Goal: Communication & Community: Answer question/provide support

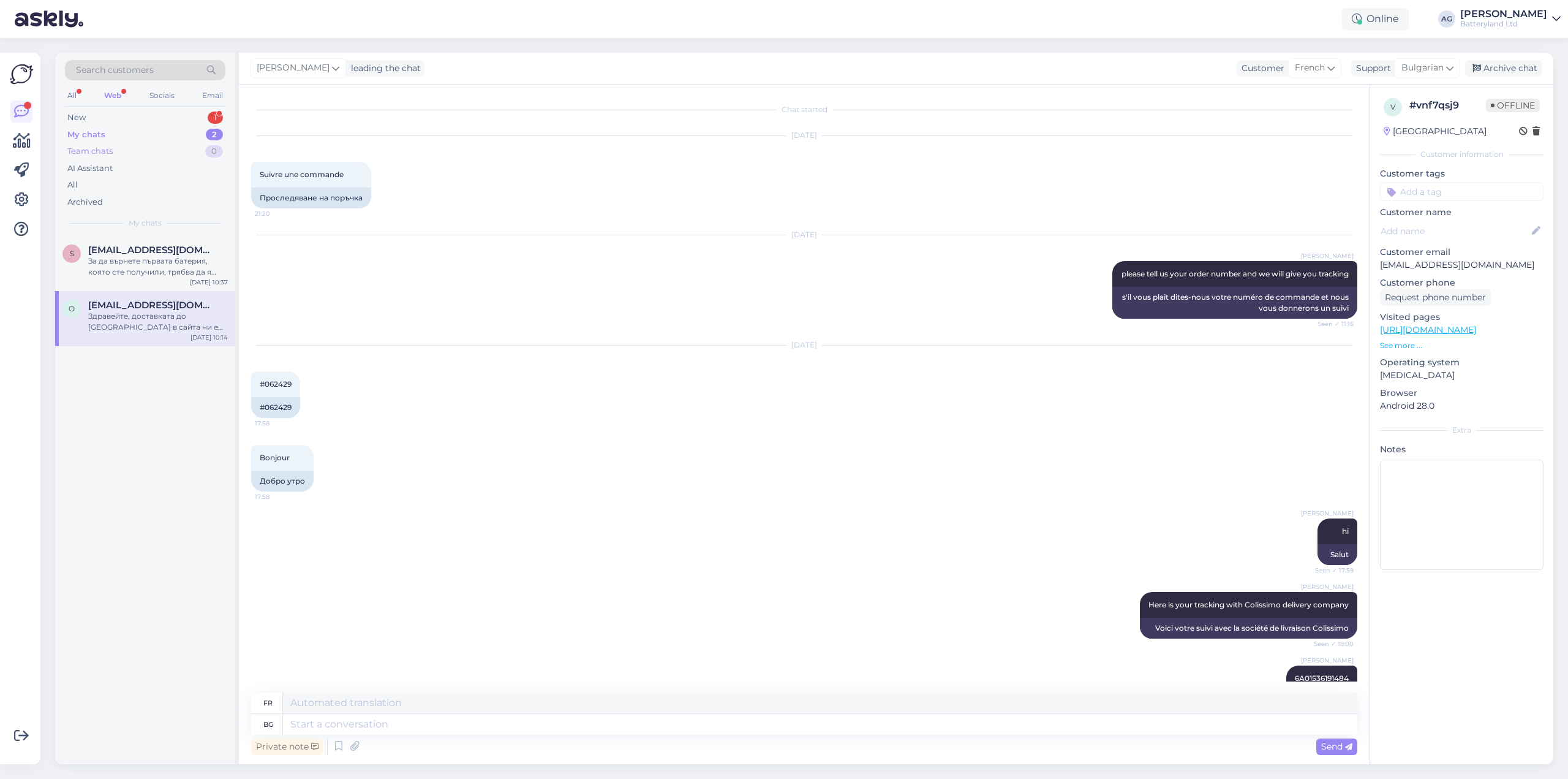
scroll to position [893, 0]
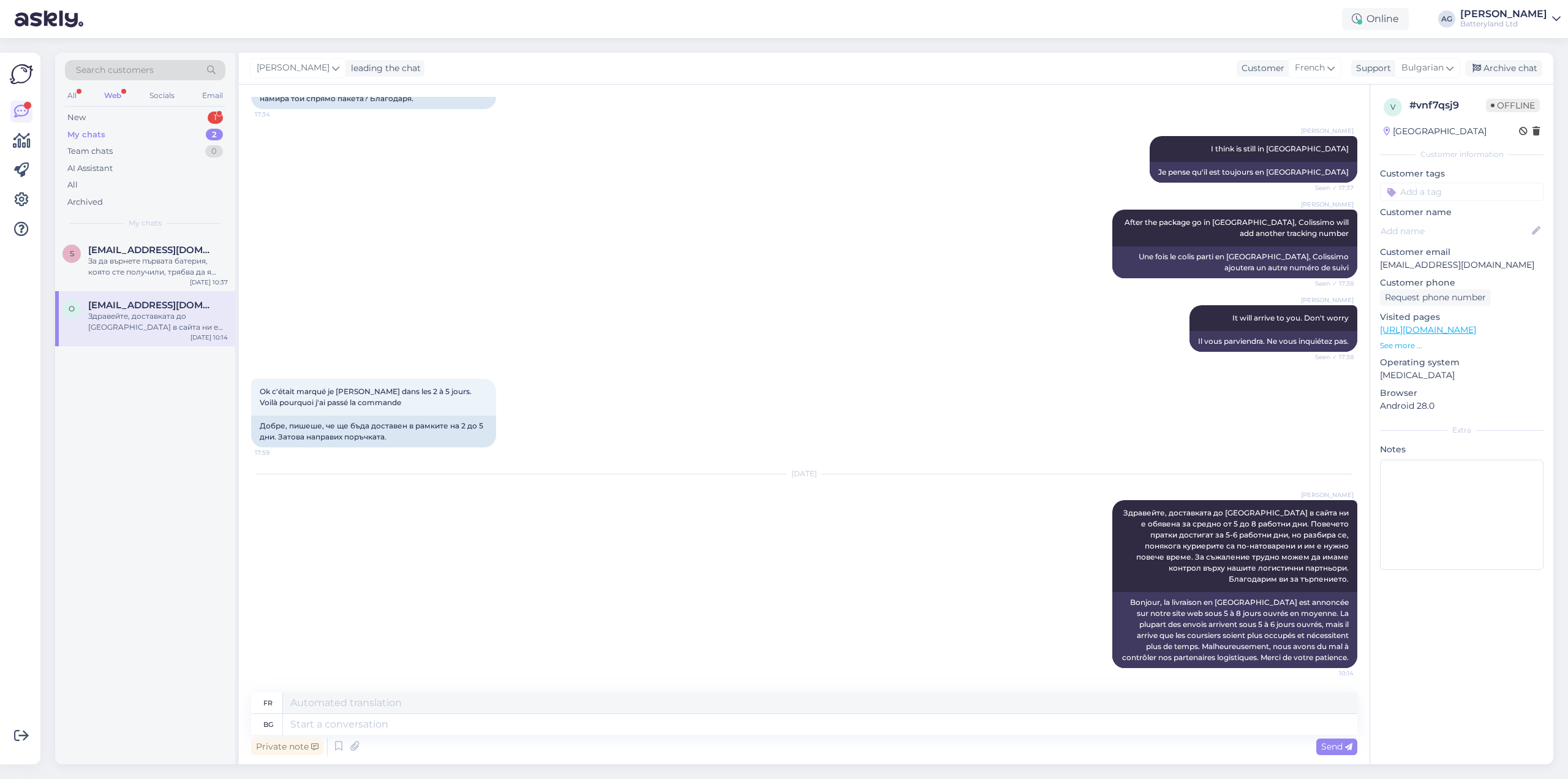
click at [104, 133] on div "My chats" at bounding box center [86, 134] width 38 height 12
click at [95, 119] on div "New 1" at bounding box center [145, 118] width 161 height 17
click at [145, 233] on div "Search customers All Web Socials Email New 1 My chats 2 Team chats 0 AI Assista…" at bounding box center [145, 144] width 180 height 183
click at [141, 260] on div "Мога ли, да върна закупен продукт преди няколко дни?" at bounding box center [158, 266] width 140 height 22
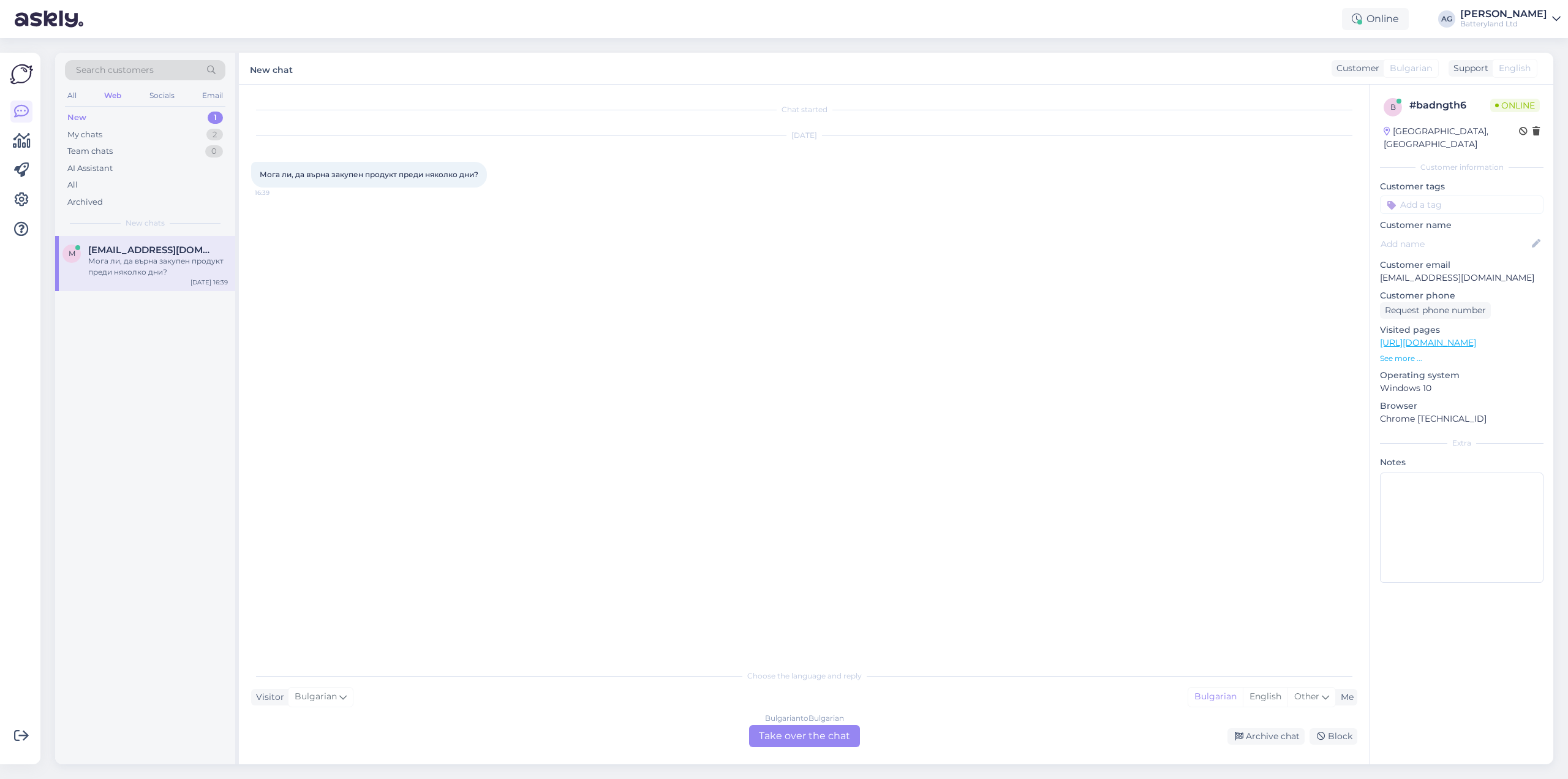
click at [774, 735] on div "Bulgarian to Bulgarian Take over the chat" at bounding box center [804, 735] width 111 height 22
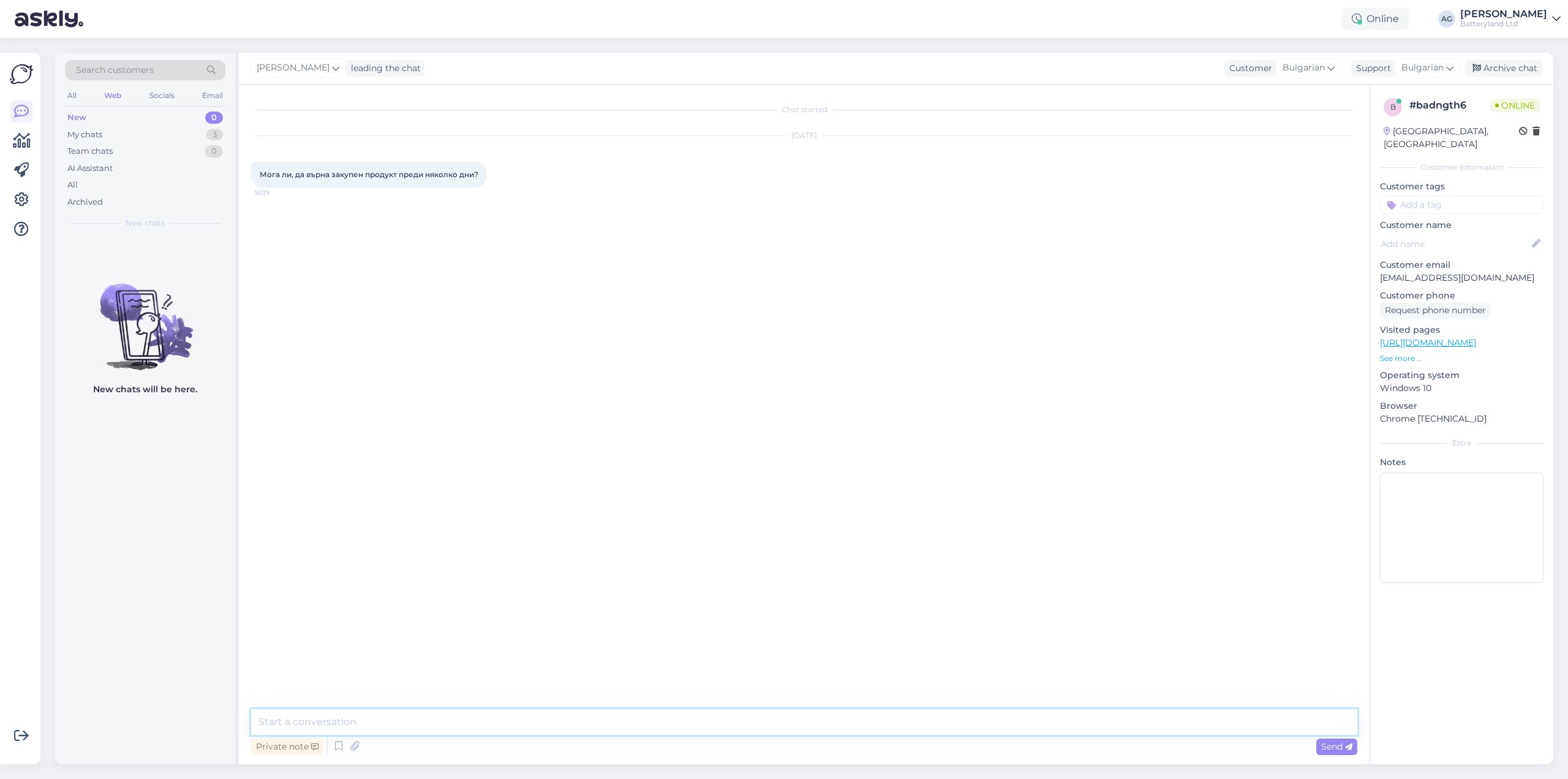
click at [525, 715] on textarea at bounding box center [804, 721] width 1106 height 25
type textarea "Здравейте. Да. Може да върнете в рамките на 30 дни от покупката."
click at [447, 720] on textarea at bounding box center [804, 721] width 1106 height 25
type textarea "Може ли номер на поръчката ви?"
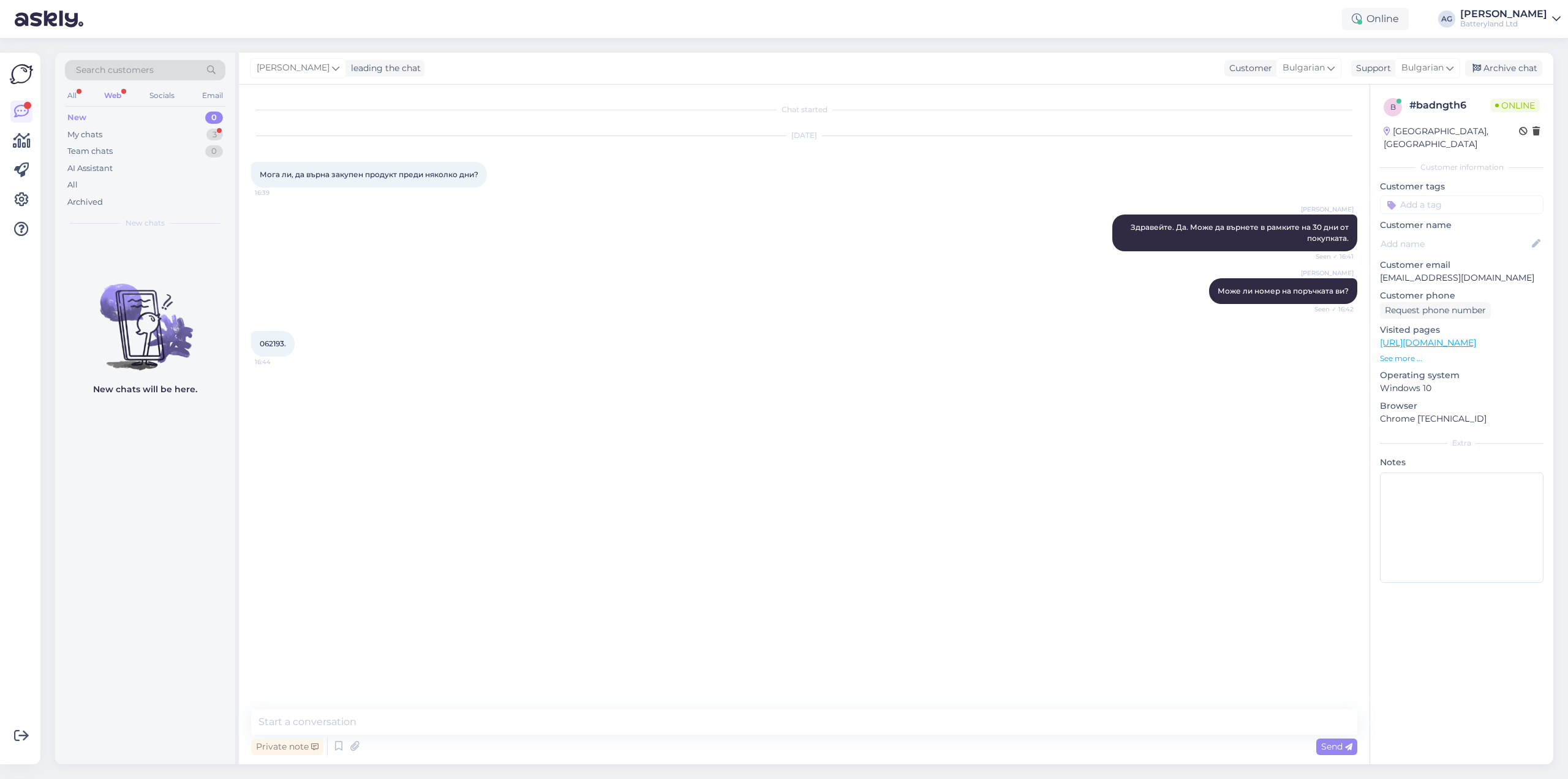
drag, startPoint x: 475, startPoint y: 409, endPoint x: 429, endPoint y: 398, distance: 47.3
click at [471, 409] on div "Chat started [DATE] Мога ли, да върна закупен продукт преди няколко дни? 16:39 …" at bounding box center [810, 397] width 1118 height 601
drag, startPoint x: 266, startPoint y: 343, endPoint x: 284, endPoint y: 343, distance: 18.0
click at [284, 343] on span "062193." at bounding box center [272, 343] width 26 height 10
copy span "62193"
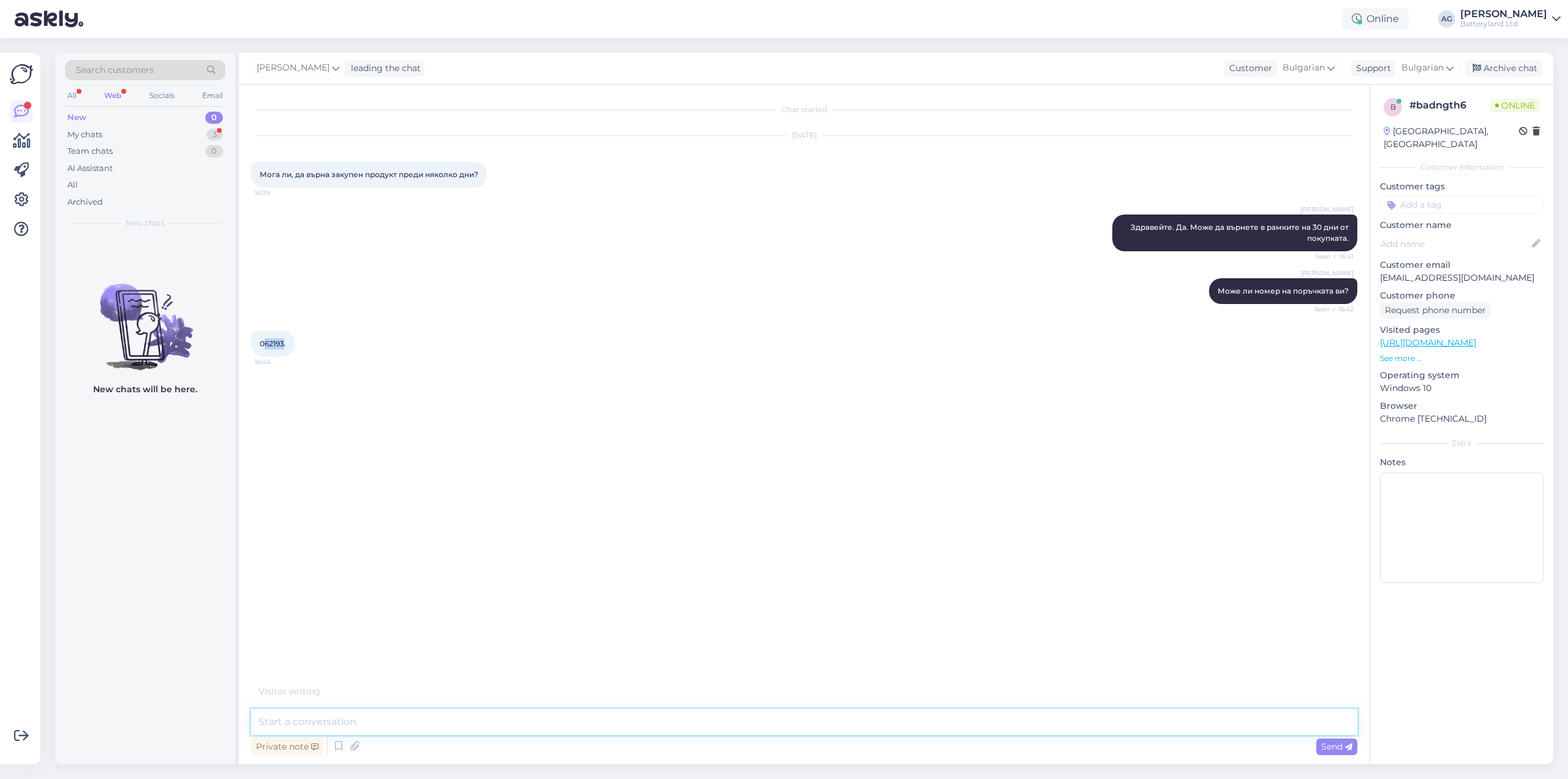
click at [456, 721] on textarea at bounding box center [804, 721] width 1106 height 25
type textarea "Благодаря."
type textarea "Да, видяхме бланката."
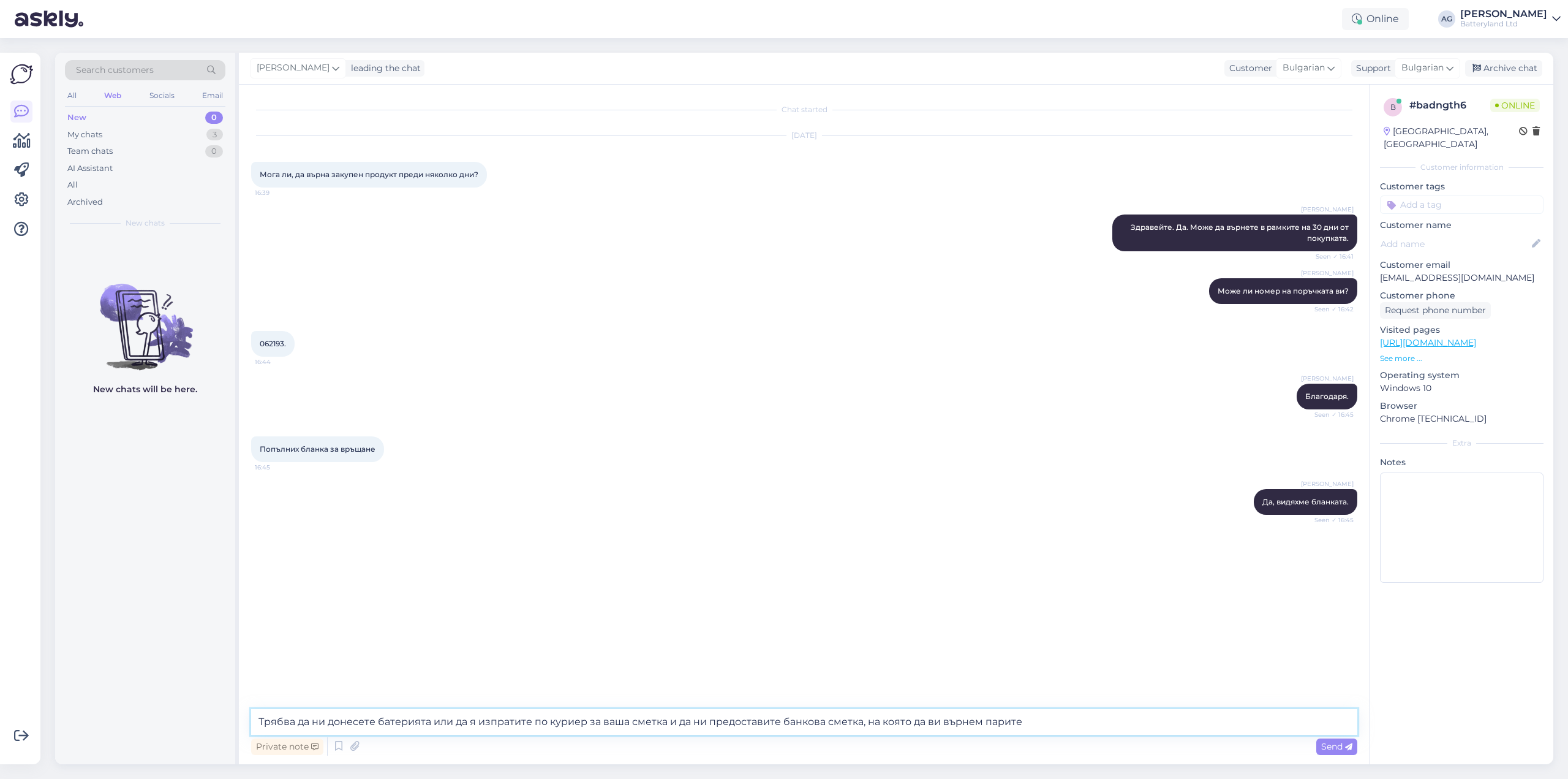
type textarea "Трябва да ни донесете батерията или да я изпратите по куриер за ваша сметка и д…"
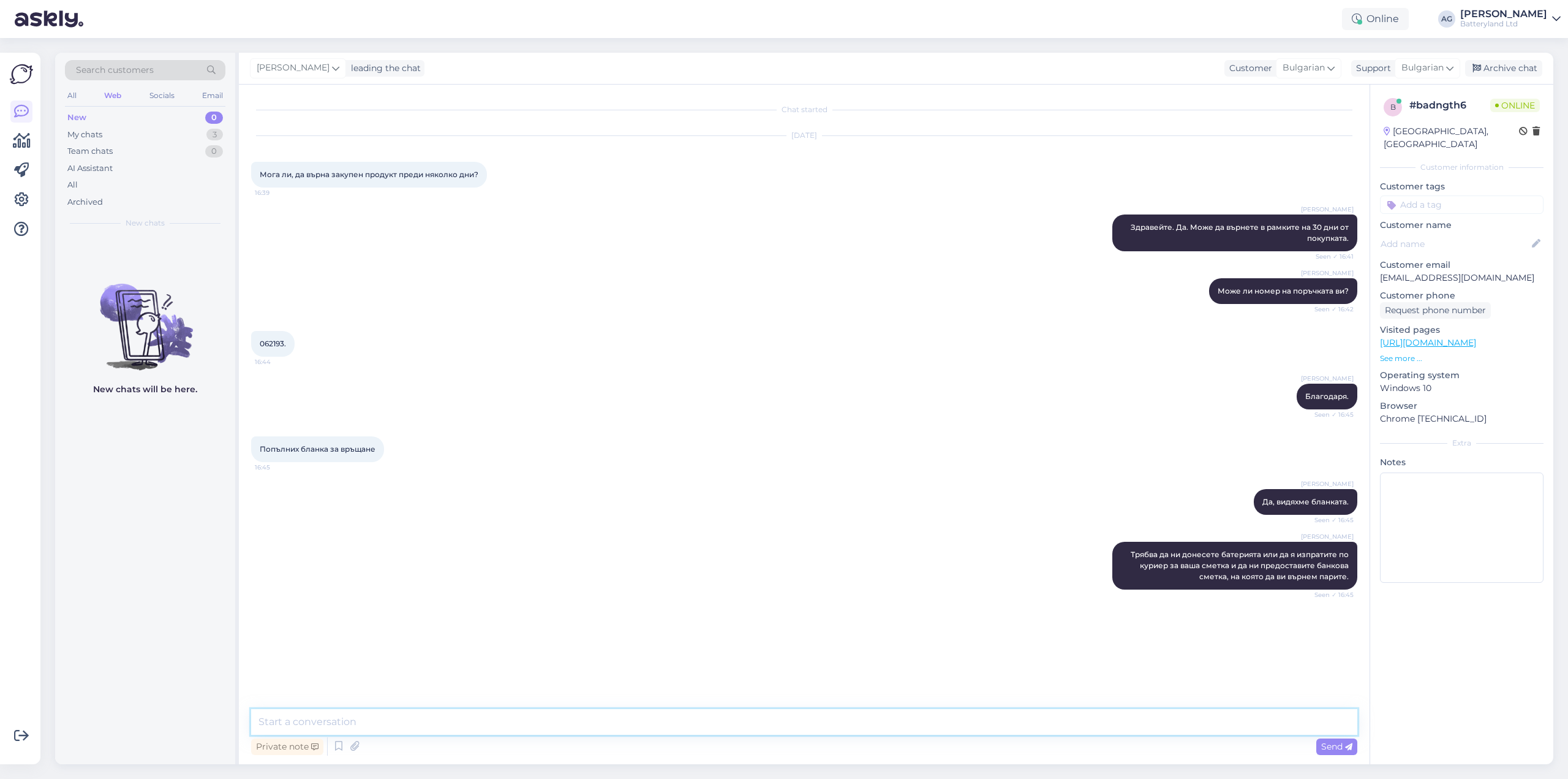
click at [405, 716] on textarea at bounding box center [804, 721] width 1106 height 25
type textarea "Всъщност вие сте платили с карта - няма нужда от банкова сметка. Ще върнем пари…"
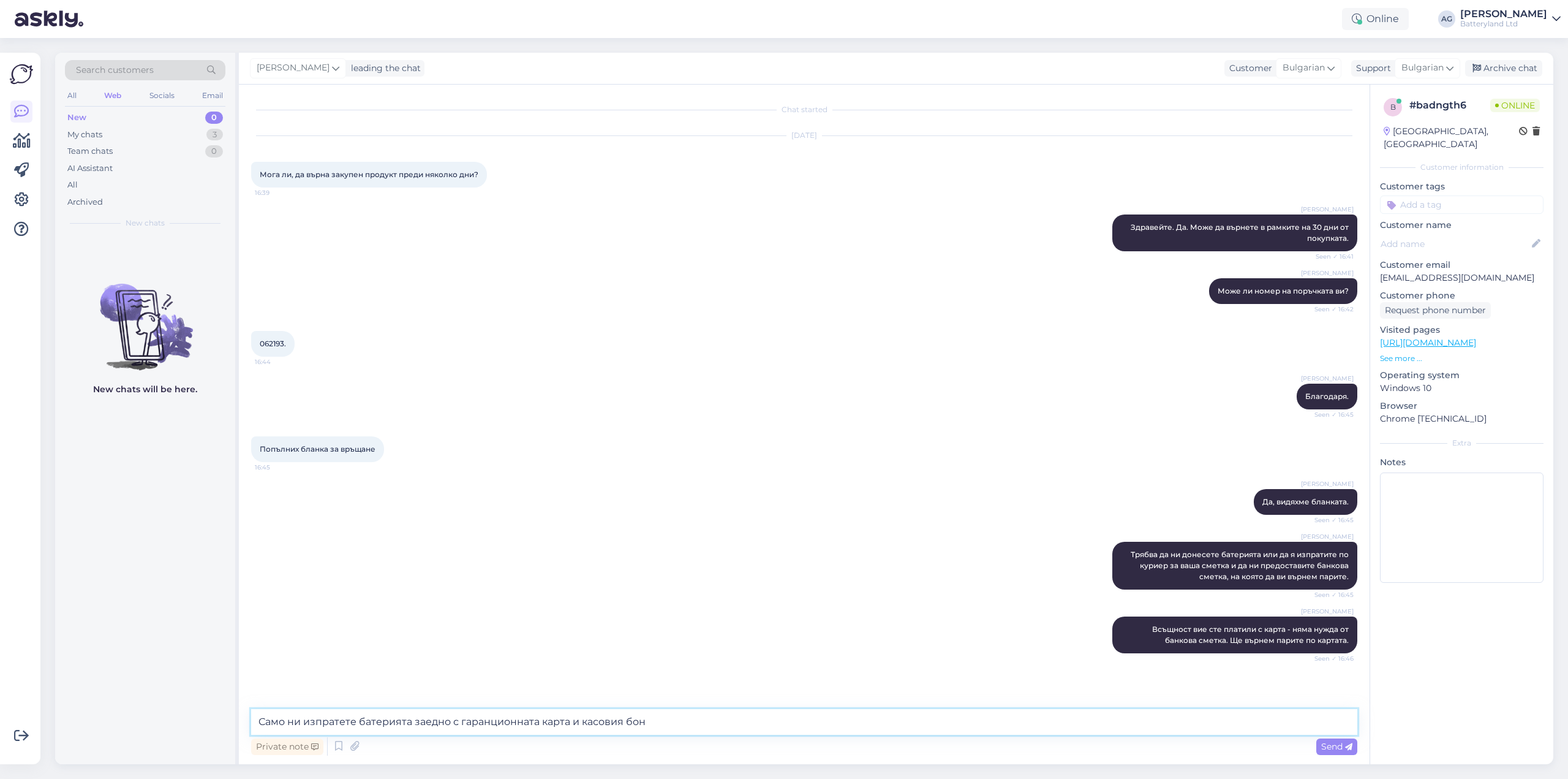
type textarea "Само ни изпратете батерията заедно с гаранционната карта и касовия бон."
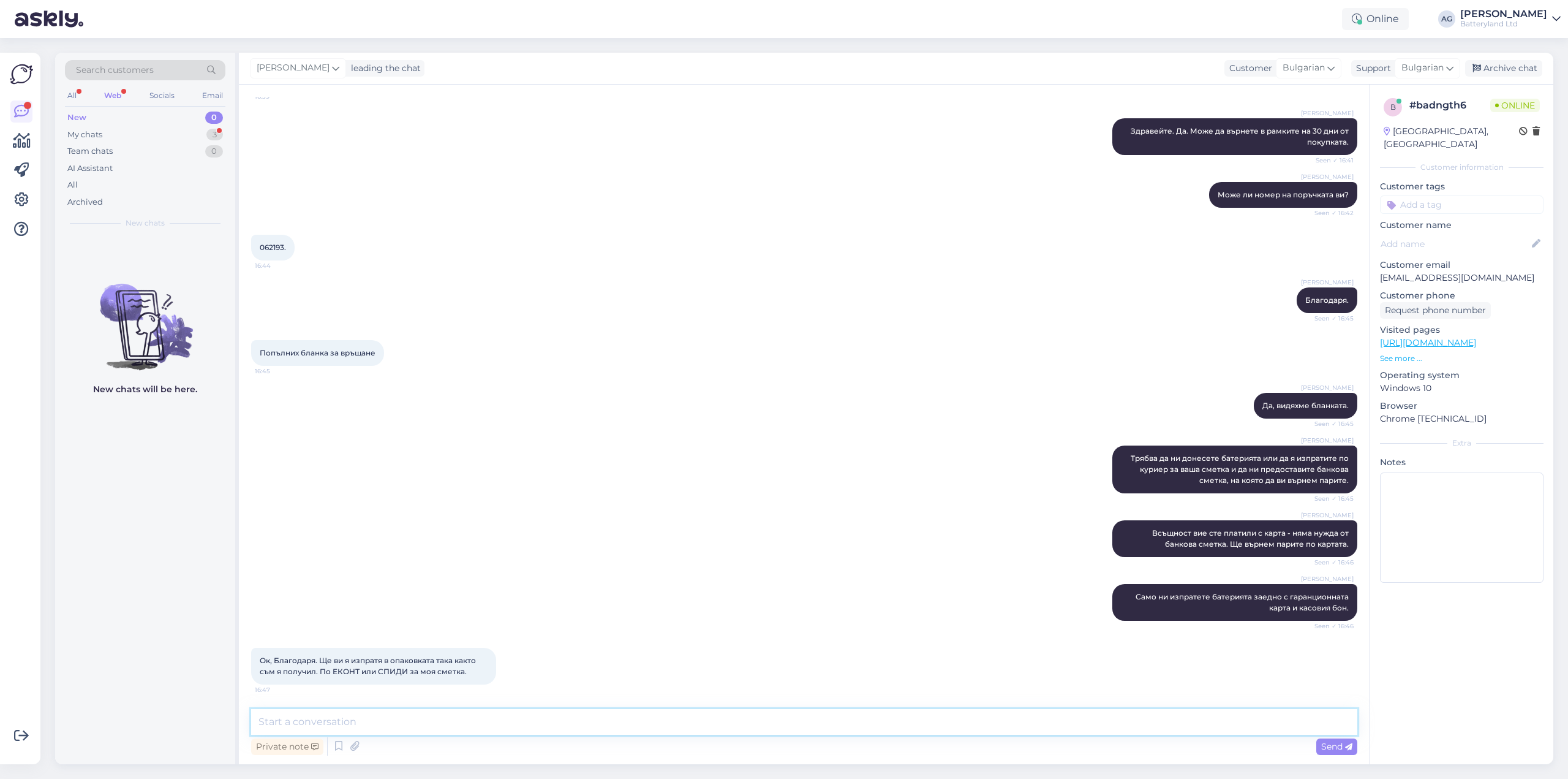
scroll to position [160, 0]
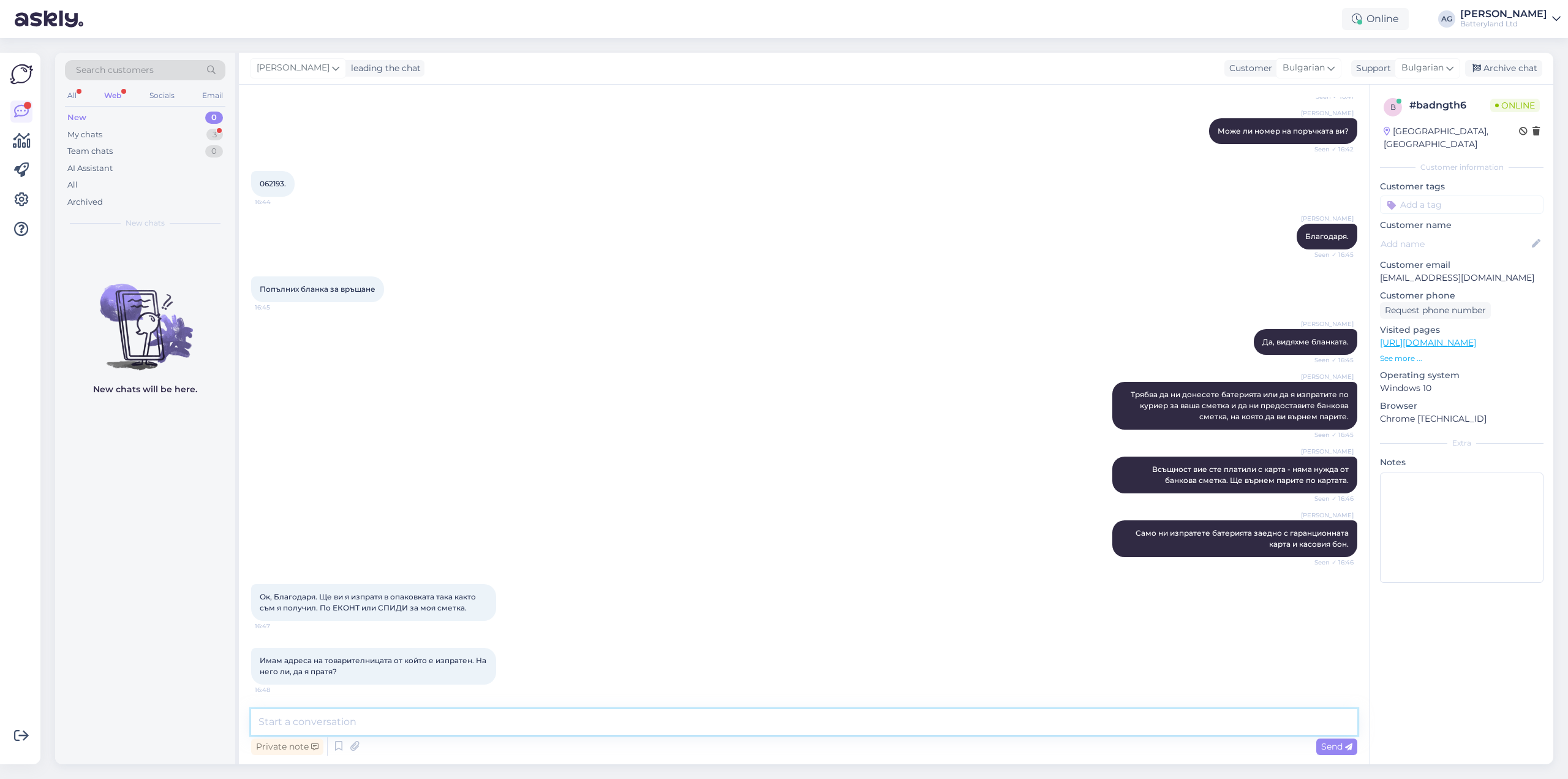
click at [446, 723] on textarea at bounding box center [804, 721] width 1106 height 25
type textarea "S"
type textarea "Изпратете с който [PERSON_NAME] ви е по-удобно. До адресът, който пише на гаран…"
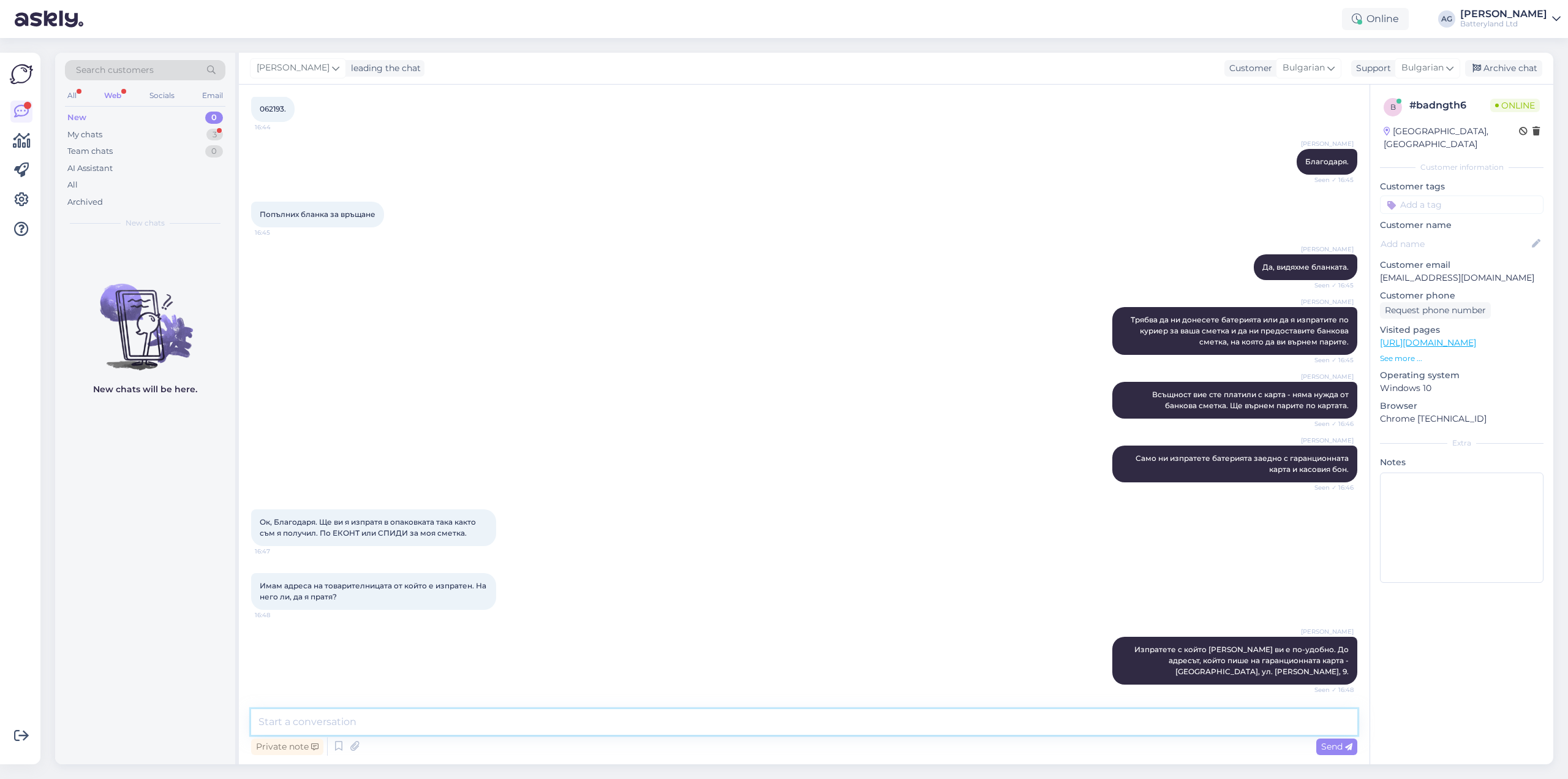
scroll to position [287, 0]
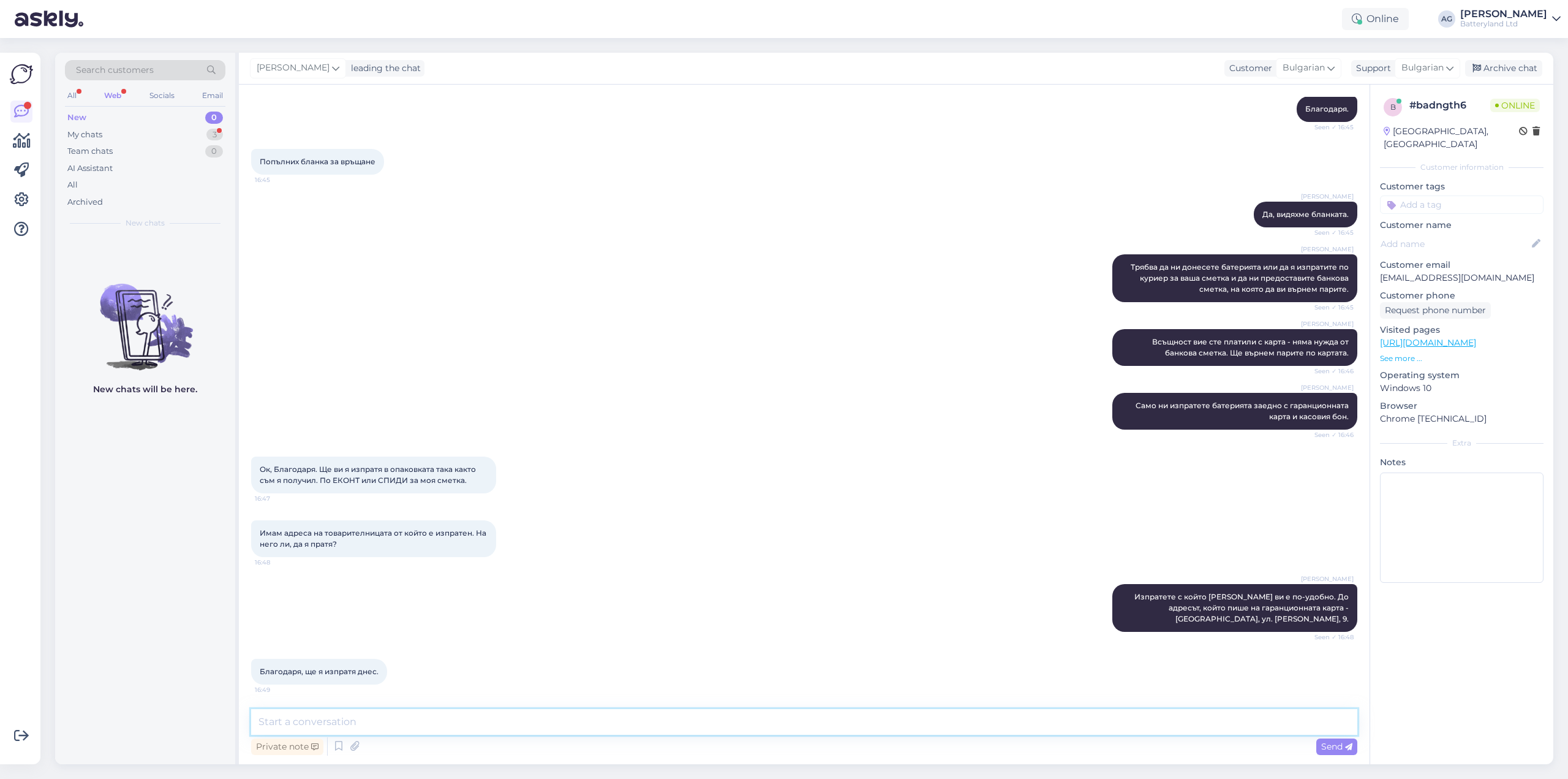
click at [458, 718] on textarea at bounding box center [804, 721] width 1106 height 25
type textarea "О"
click at [1513, 61] on div "Archive chat" at bounding box center [1503, 68] width 77 height 17
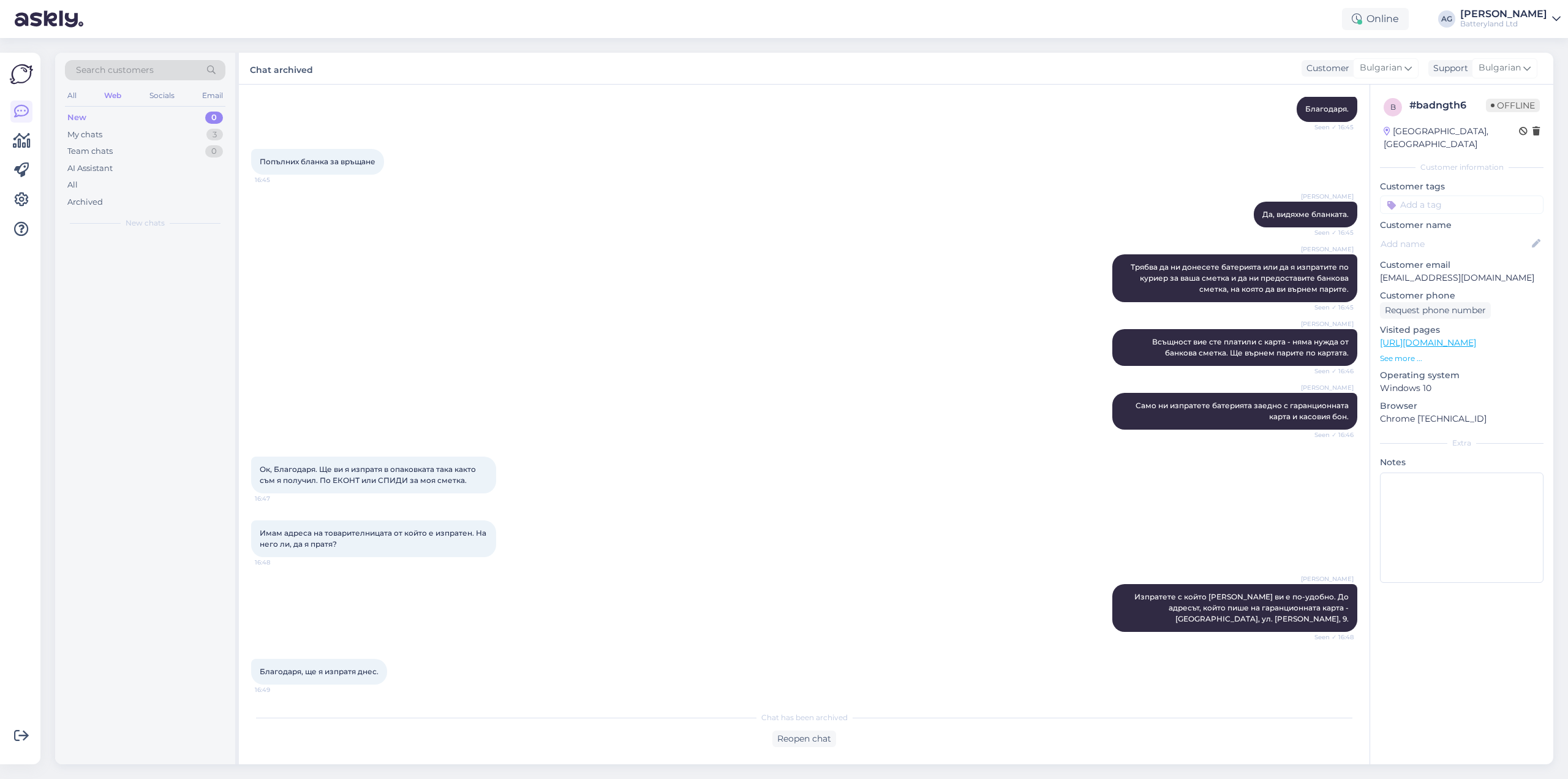
scroll to position [292, 0]
